Goal: Task Accomplishment & Management: Manage account settings

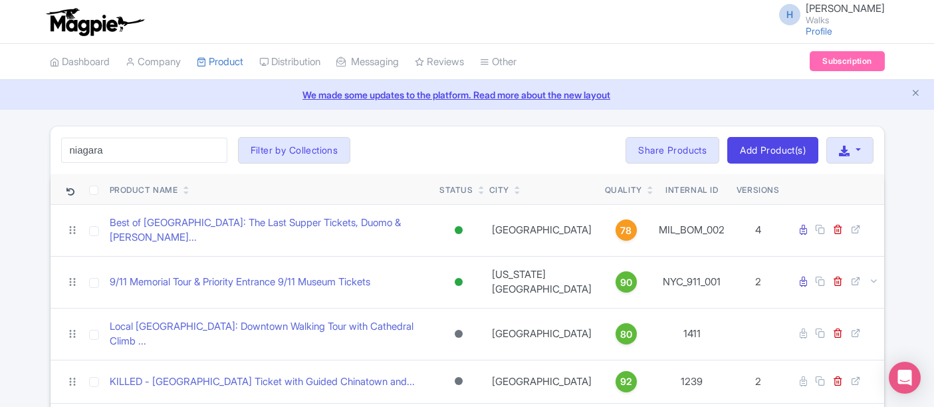
scroll to position [74, 0]
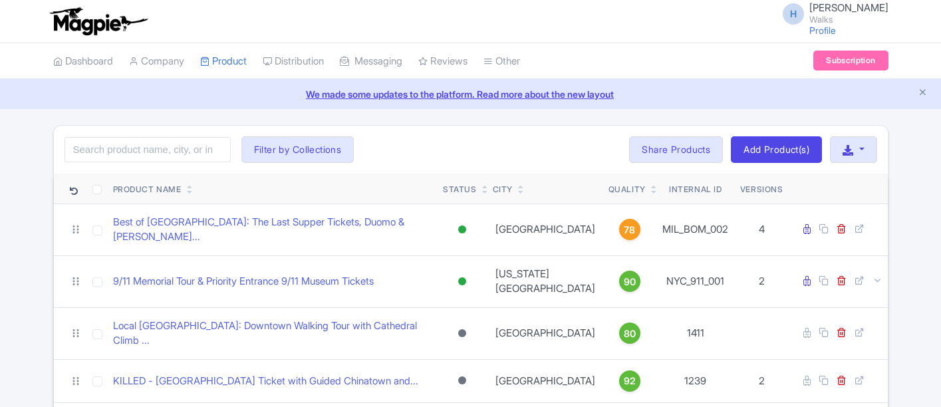
scroll to position [33, 0]
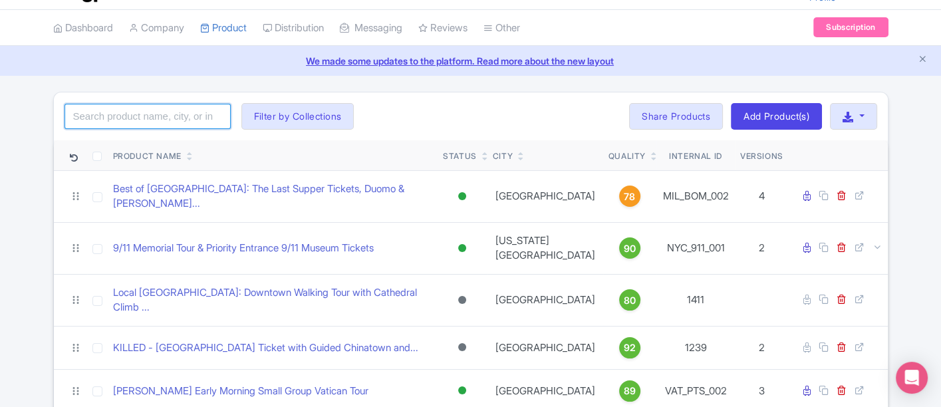
click at [158, 108] on input "search" at bounding box center [148, 116] width 166 height 25
type input "best of [GEOGRAPHIC_DATA]"
click button "Search" at bounding box center [0, 0] width 0 height 0
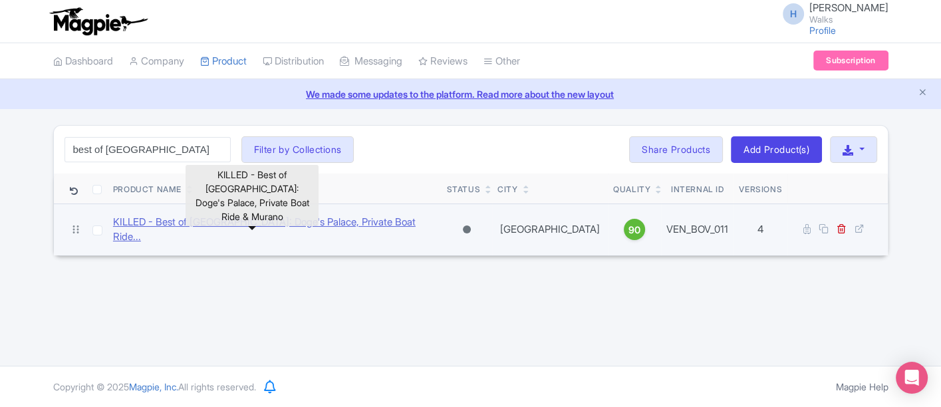
click at [249, 222] on link "KILLED - Best of [GEOGRAPHIC_DATA]: Doge's Palace, Private Boat Ride..." at bounding box center [274, 230] width 323 height 30
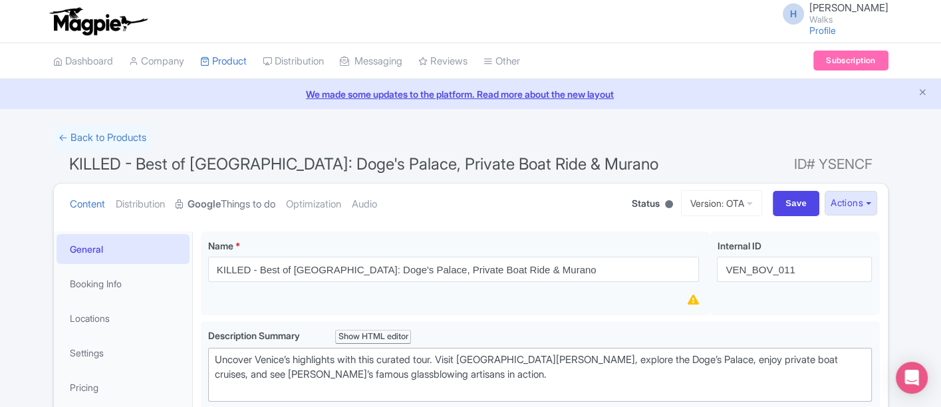
click at [196, 202] on strong "Google" at bounding box center [204, 204] width 33 height 15
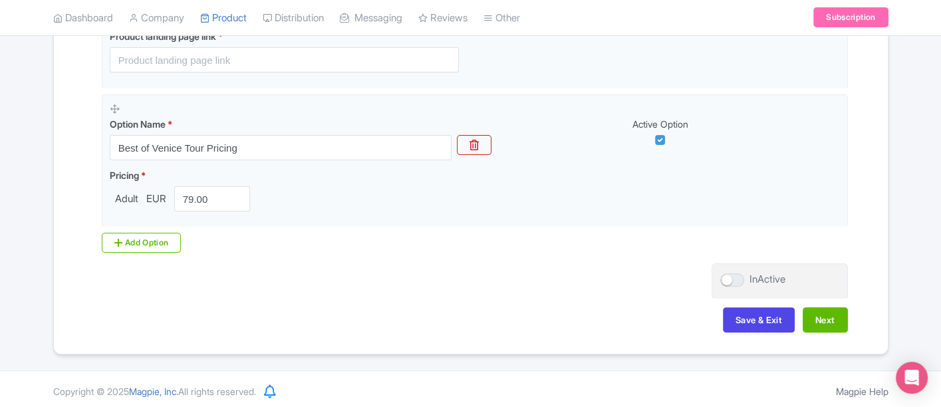
scroll to position [364, 0]
